Goal: Navigation & Orientation: Go to known website

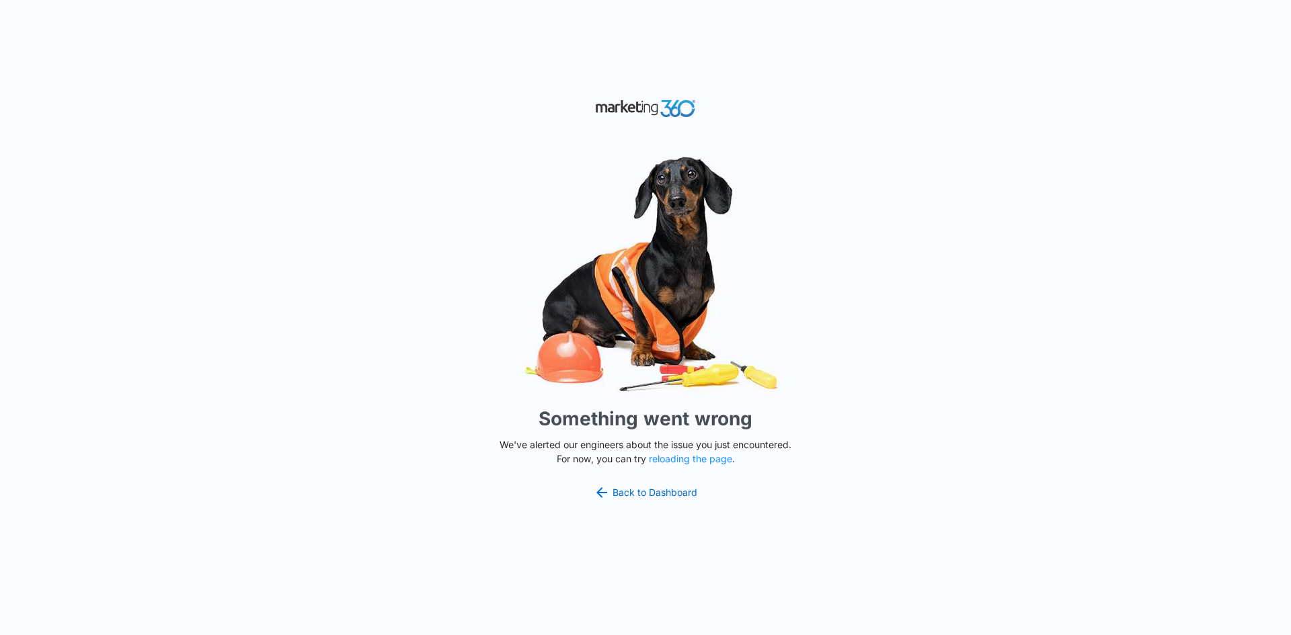
drag, startPoint x: 460, startPoint y: 257, endPoint x: 460, endPoint y: 243, distance: 13.4
click at [460, 257] on img at bounding box center [645, 274] width 403 height 251
